Goal: Task Accomplishment & Management: Complete application form

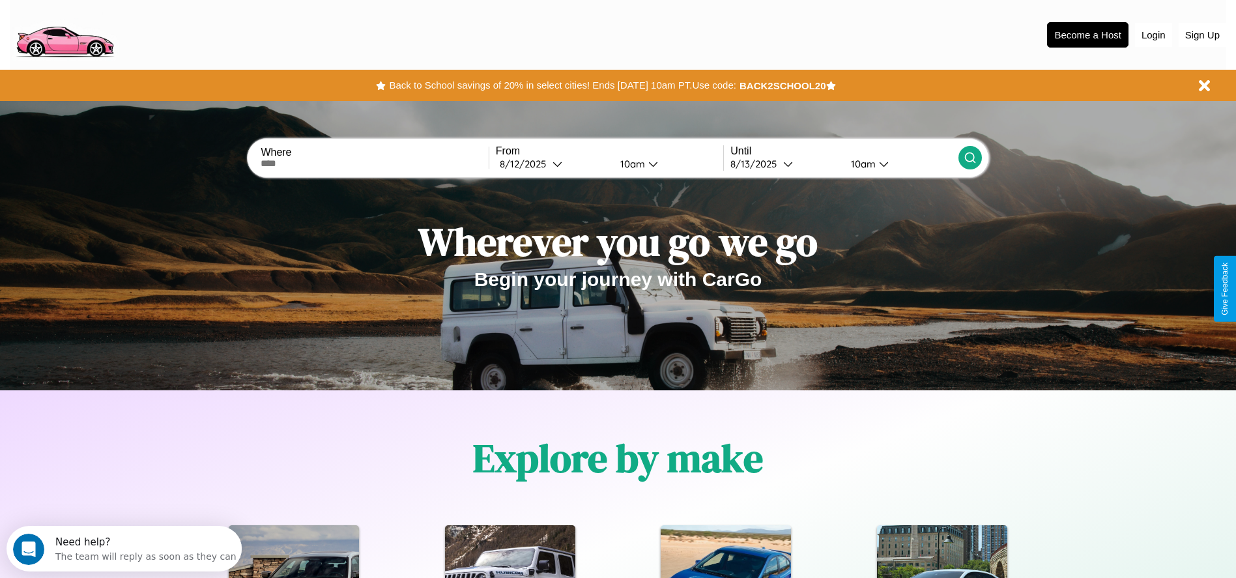
scroll to position [581, 0]
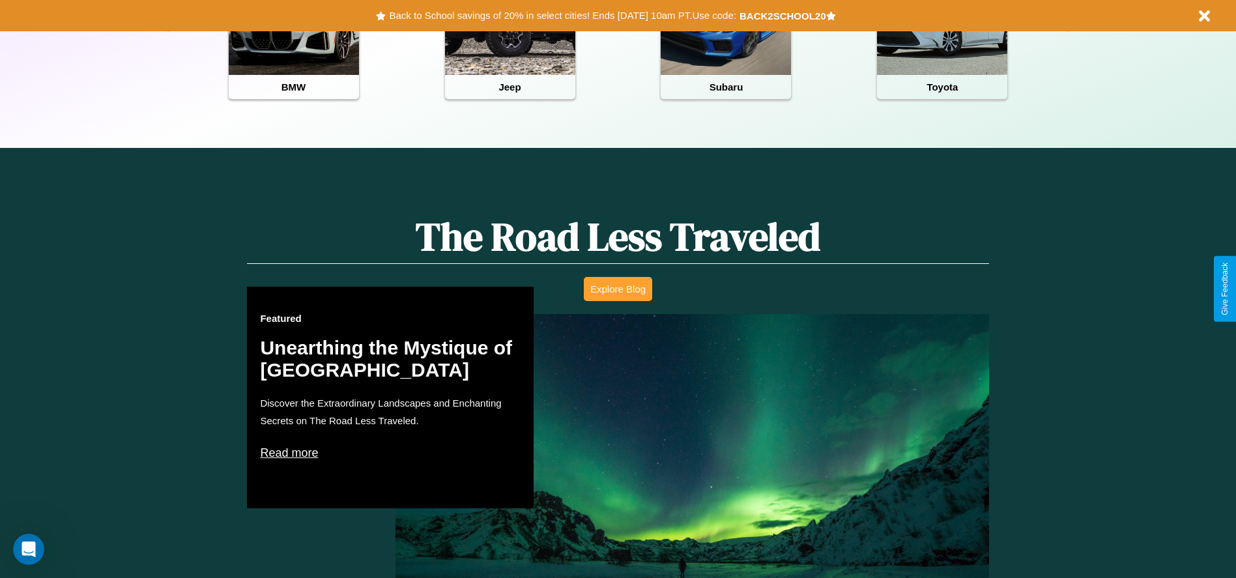
click at [618, 289] on button "Explore Blog" at bounding box center [618, 289] width 68 height 24
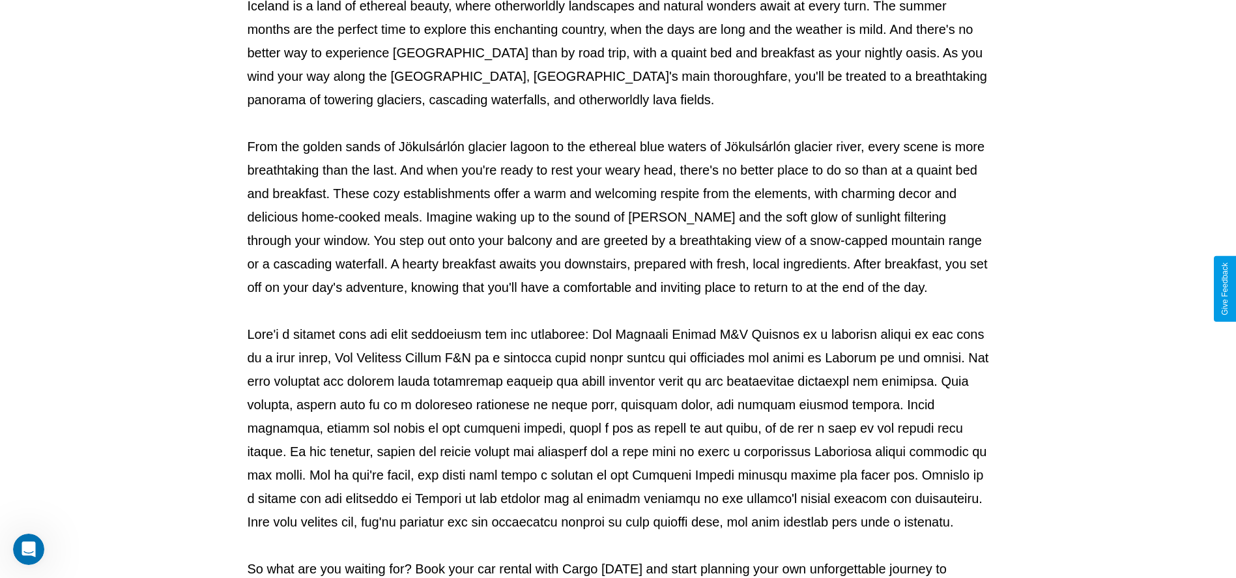
scroll to position [432, 0]
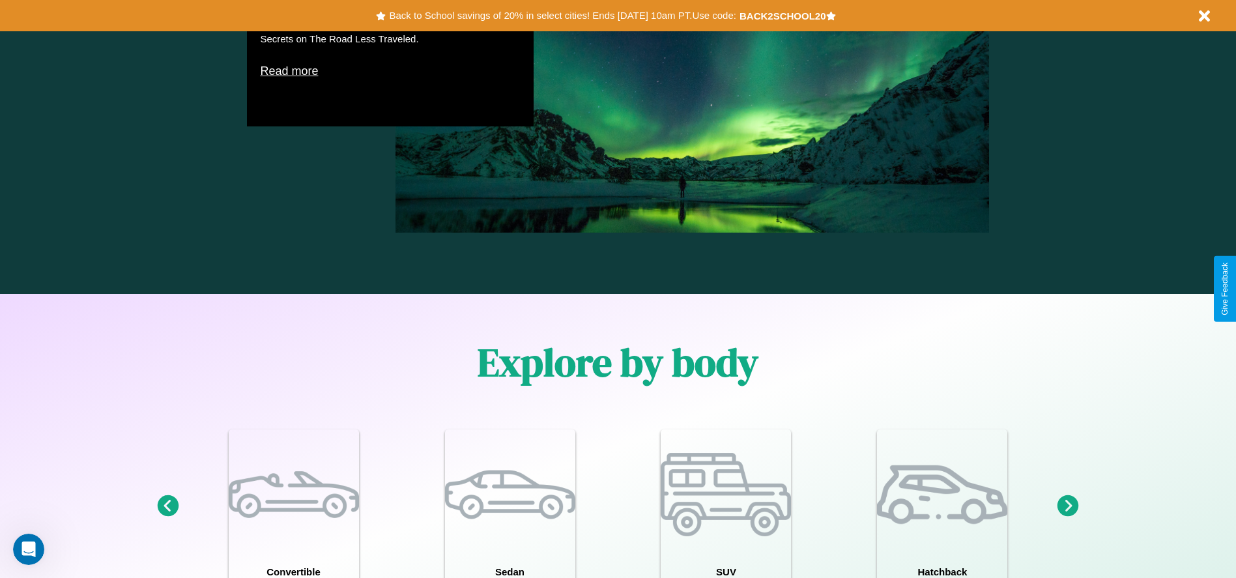
scroll to position [1421, 0]
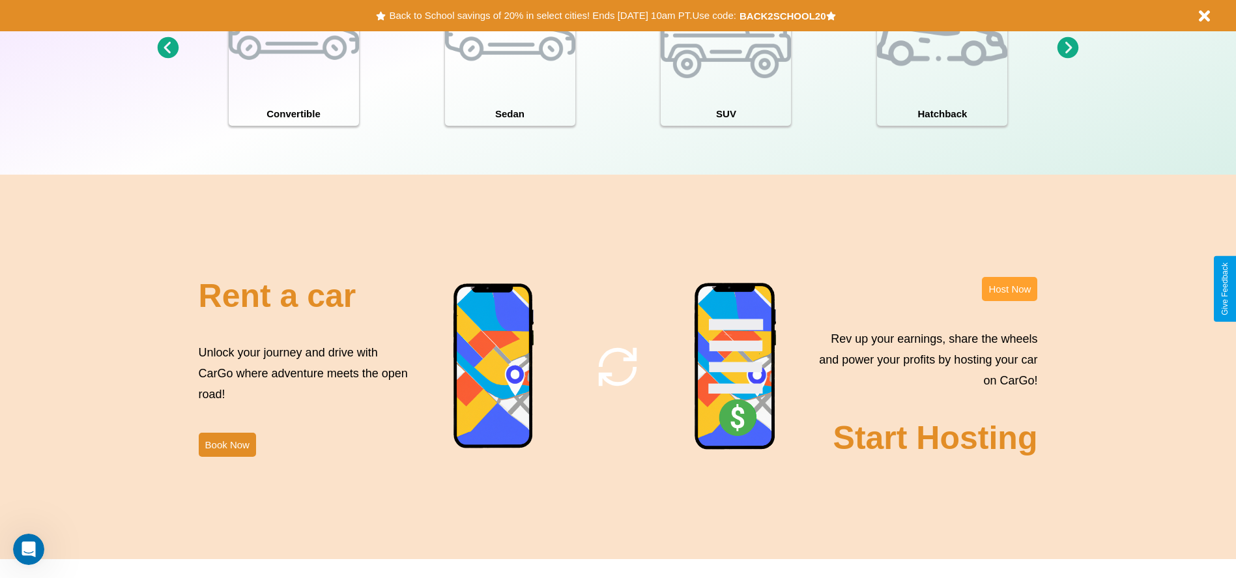
click at [1009, 289] on button "Host Now" at bounding box center [1009, 289] width 55 height 24
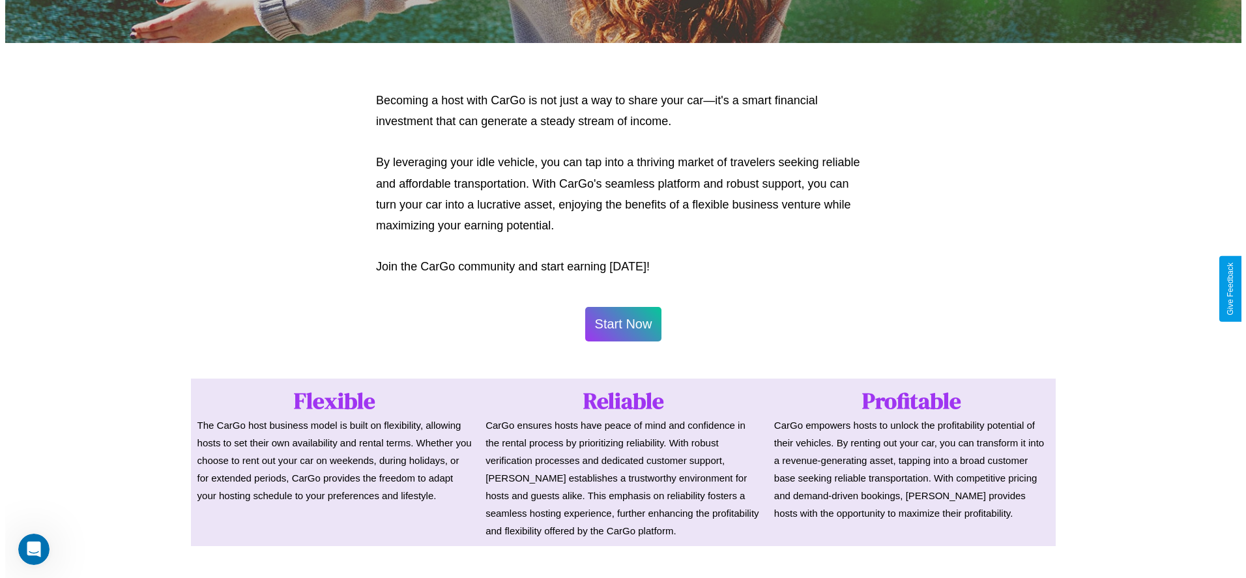
scroll to position [633, 0]
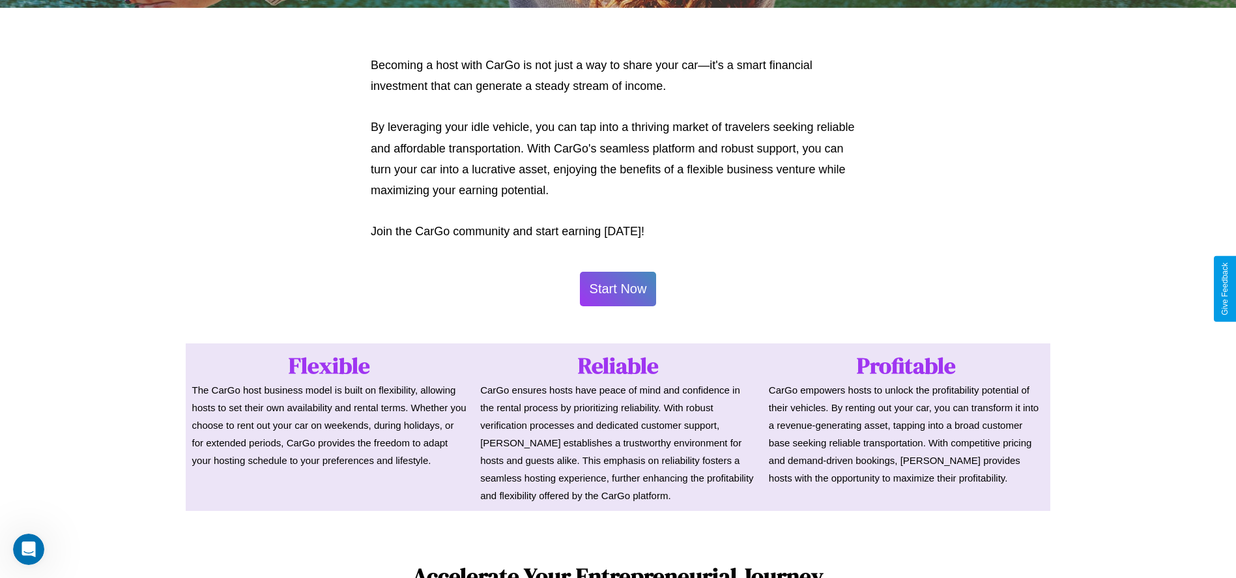
click at [618, 289] on button "Start Now" at bounding box center [618, 289] width 77 height 35
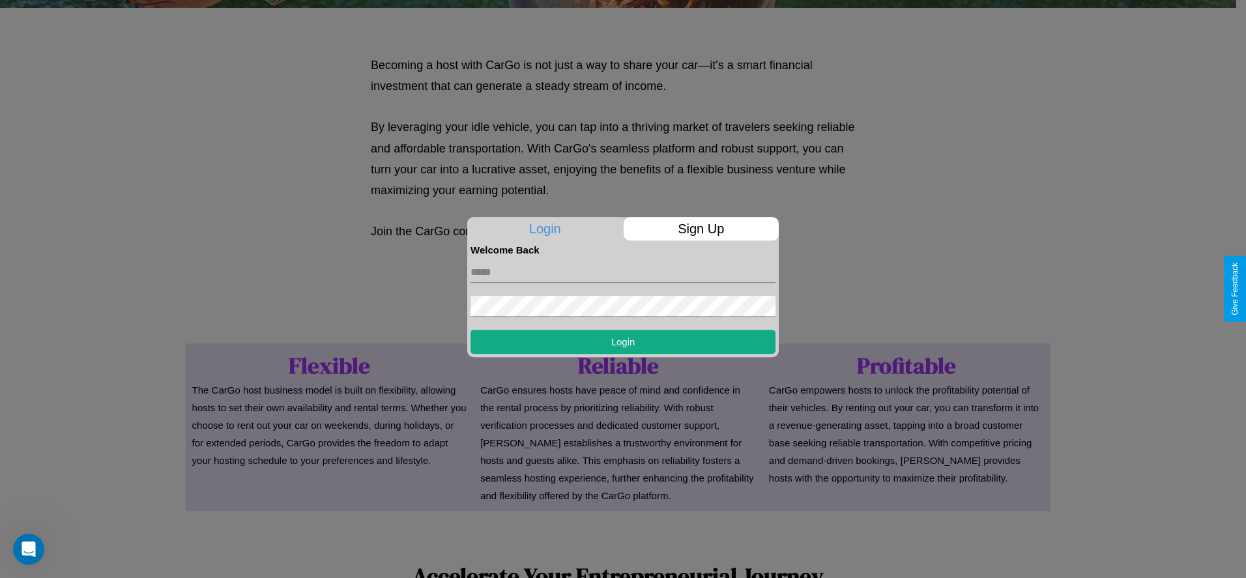
click at [701, 229] on p "Sign Up" at bounding box center [702, 228] width 156 height 23
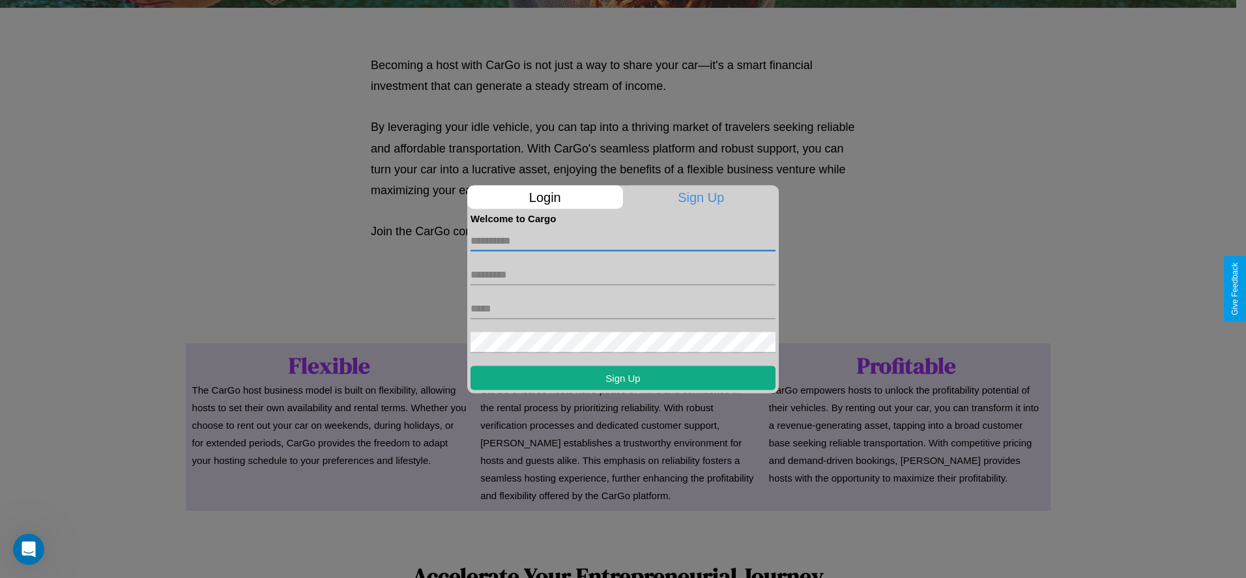
click at [623, 240] on input "text" at bounding box center [622, 240] width 305 height 21
type input "*****"
click at [623, 274] on input "text" at bounding box center [622, 274] width 305 height 21
type input "******"
click at [623, 308] on input "text" at bounding box center [622, 308] width 305 height 21
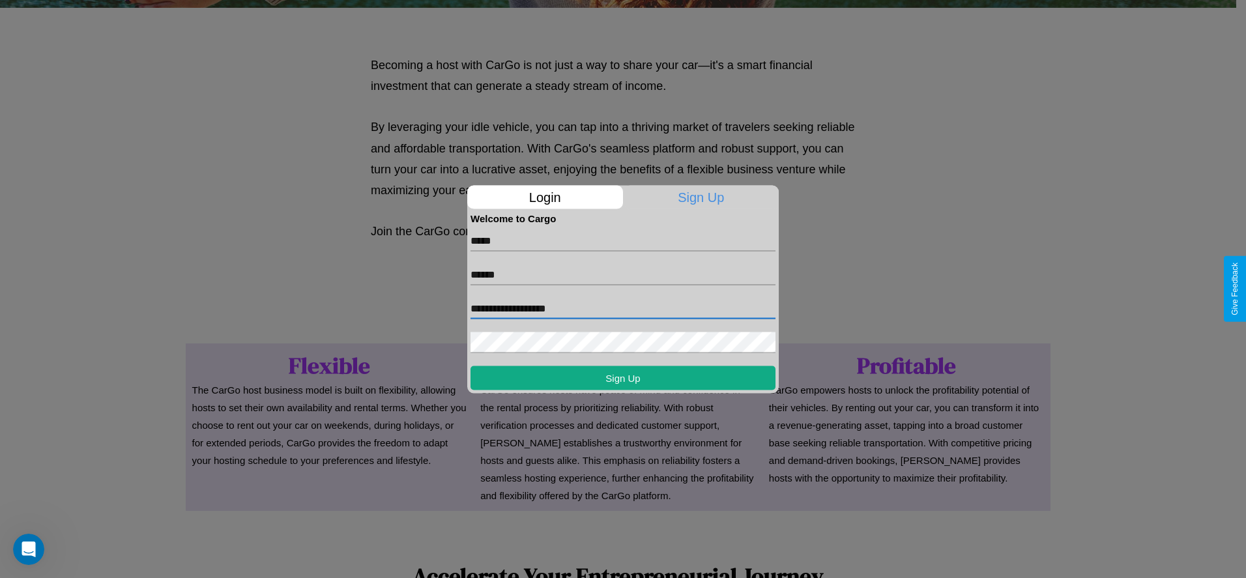
type input "**********"
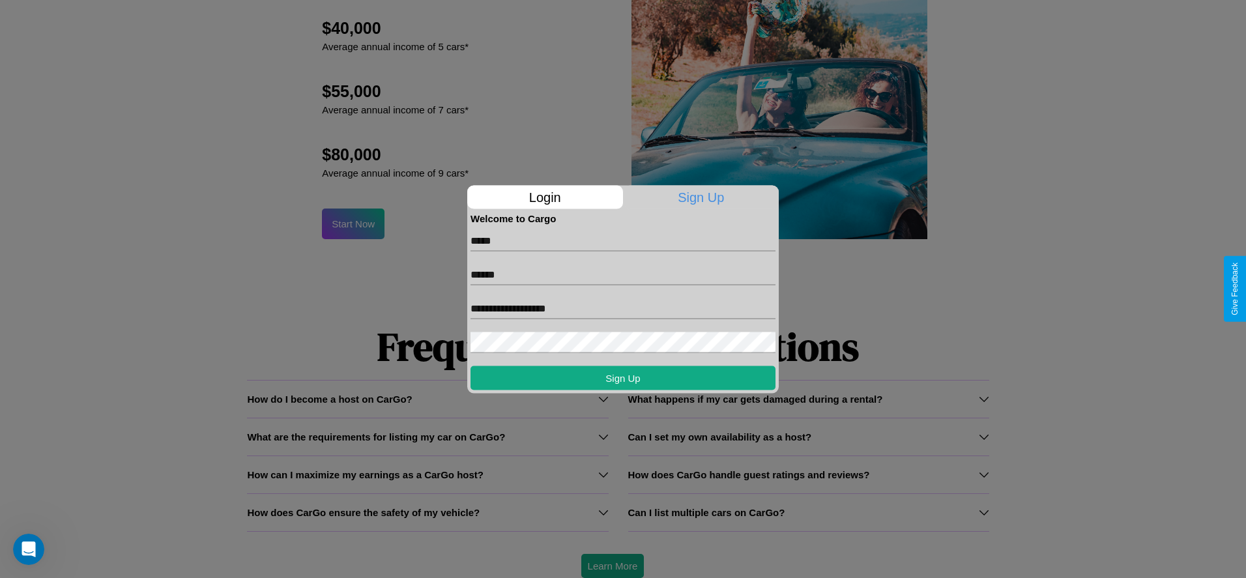
click at [612, 566] on div at bounding box center [623, 289] width 1246 height 578
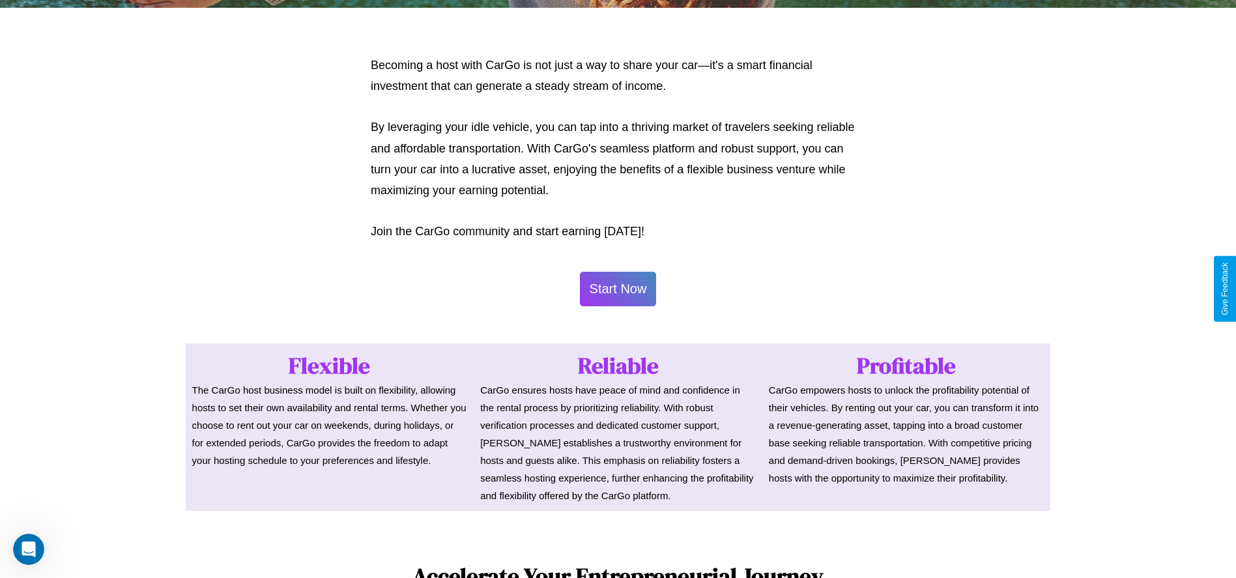
click at [618, 289] on button "Start Now" at bounding box center [618, 289] width 77 height 35
